Goal: Check status: Check status

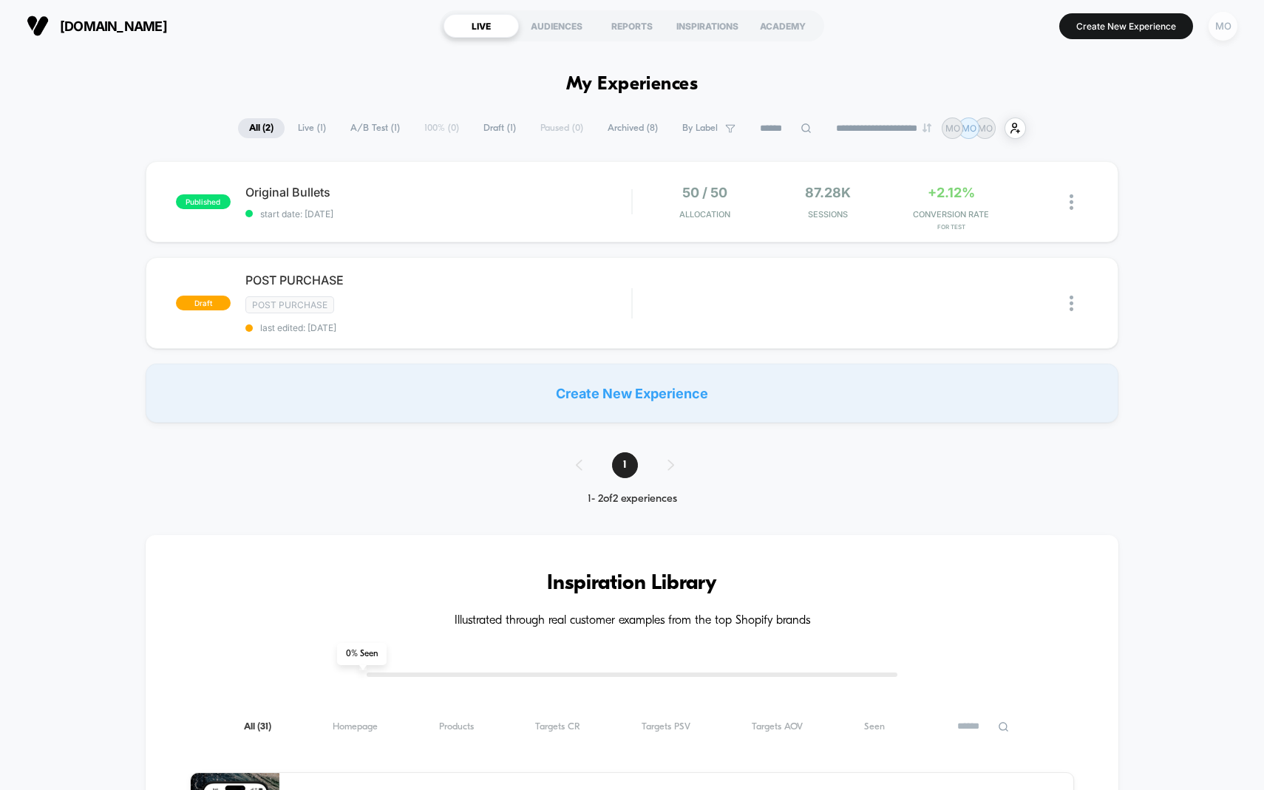
click at [1218, 27] on div "MO" at bounding box center [1223, 26] width 29 height 29
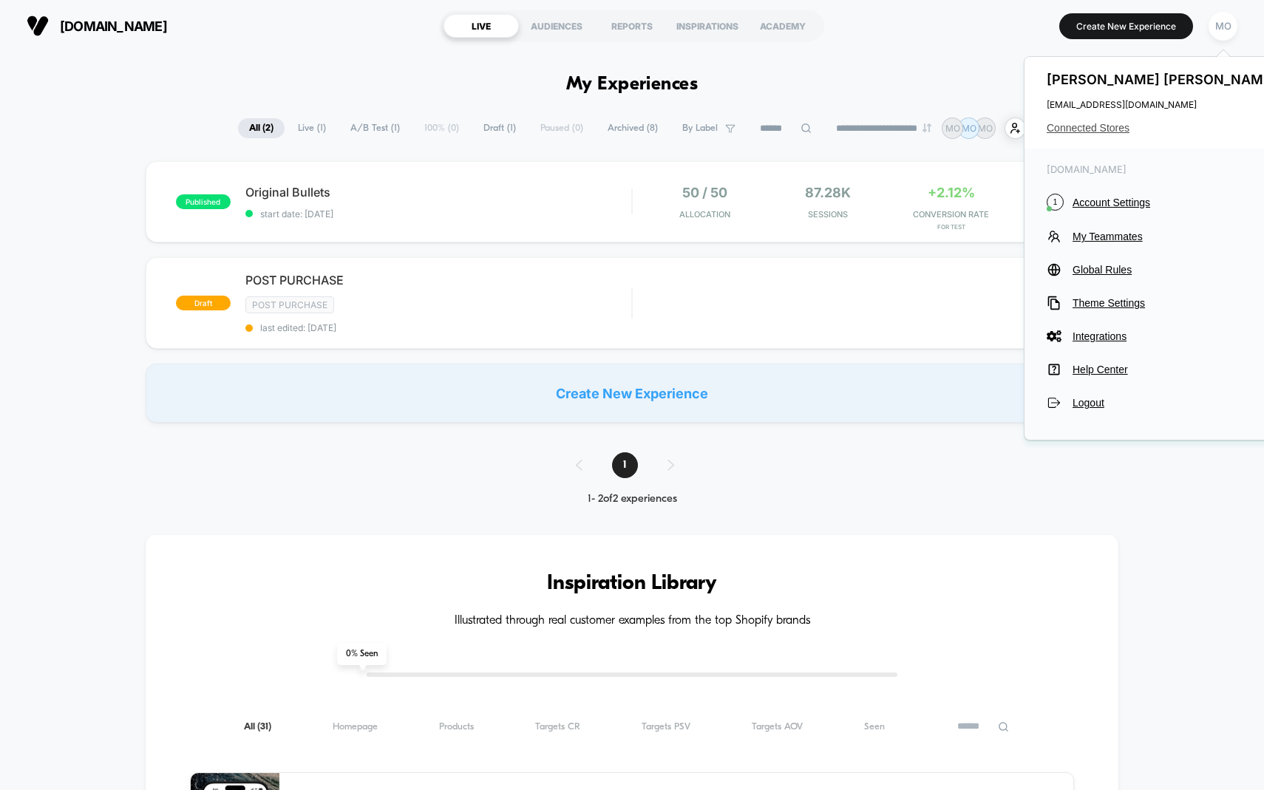
click at [1070, 126] on span "Connected Stores" at bounding box center [1164, 128] width 234 height 12
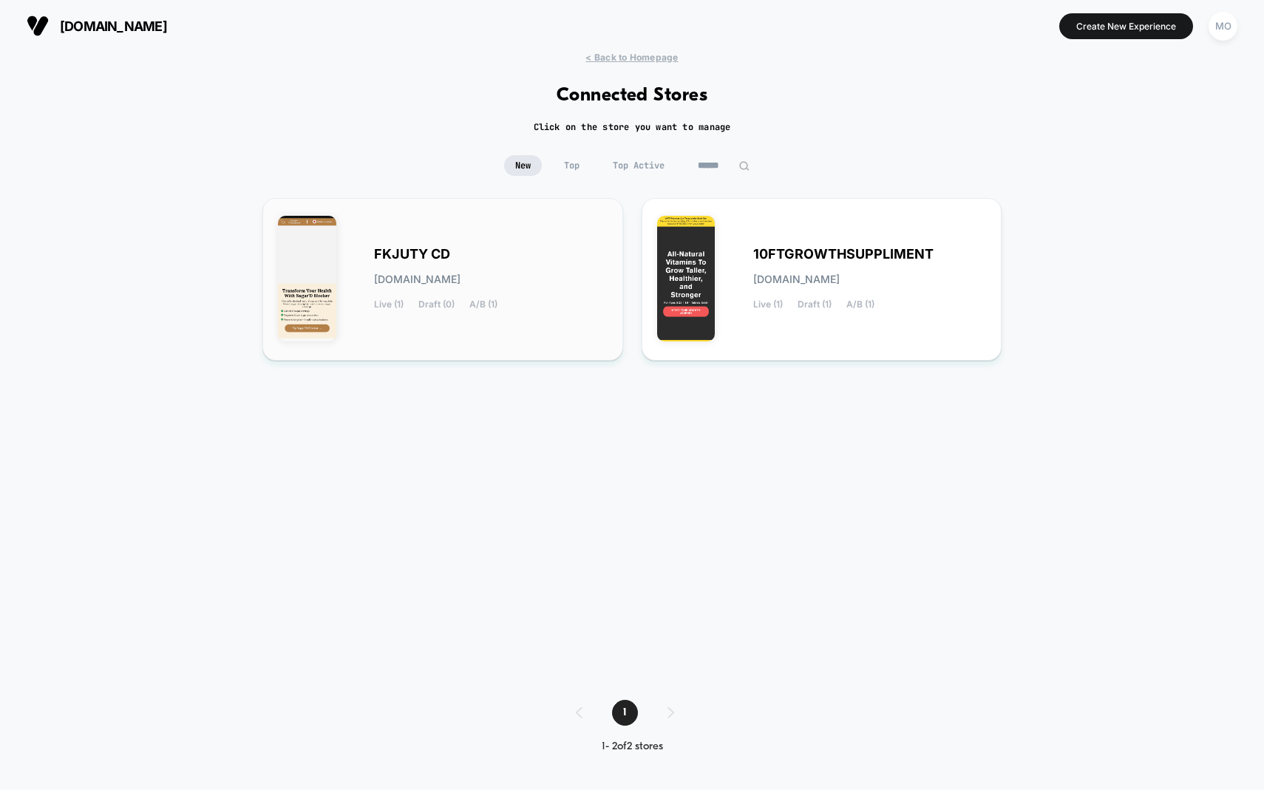
click at [472, 261] on div "FKJUTY CD [DOMAIN_NAME] Live (1) Draft (0) A/B (1)" at bounding box center [491, 279] width 234 height 61
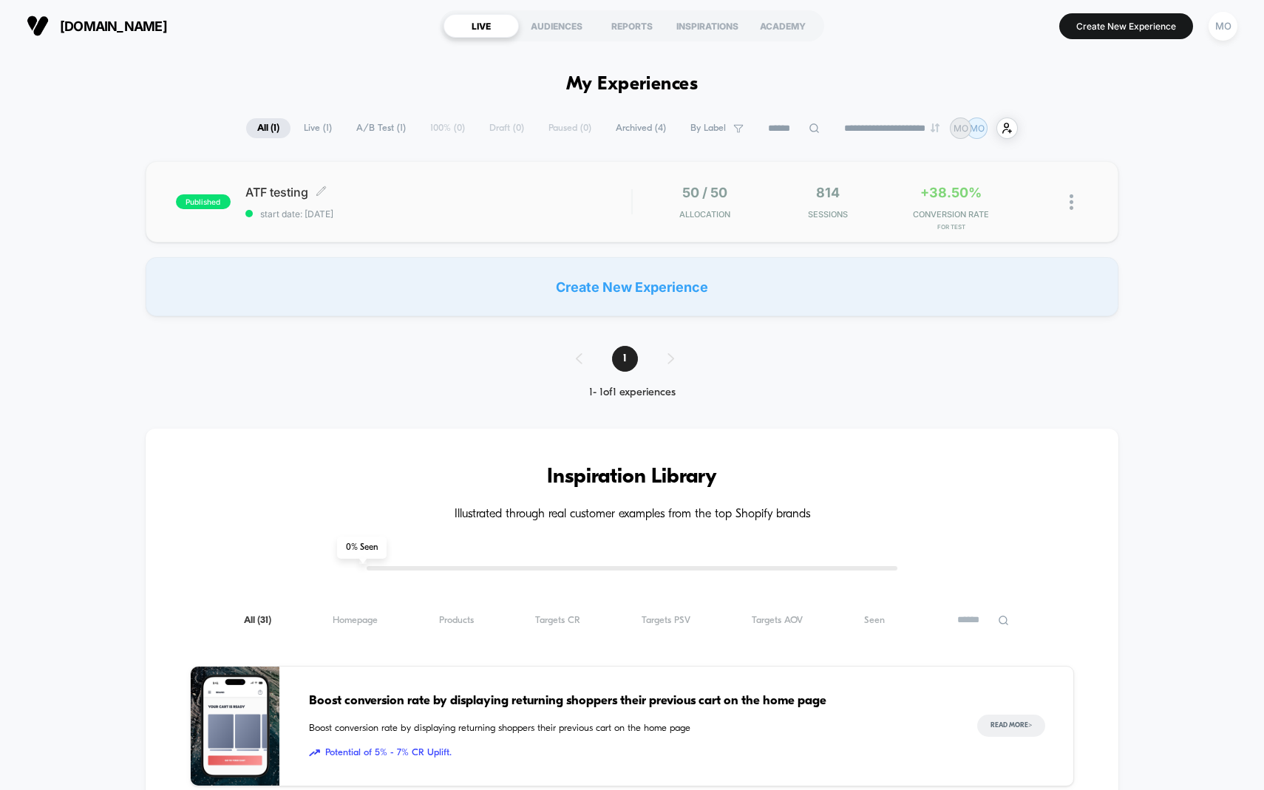
click at [302, 189] on span "ATF testing Click to edit experience details" at bounding box center [438, 192] width 387 height 15
